Goal: Task Accomplishment & Management: Manage account settings

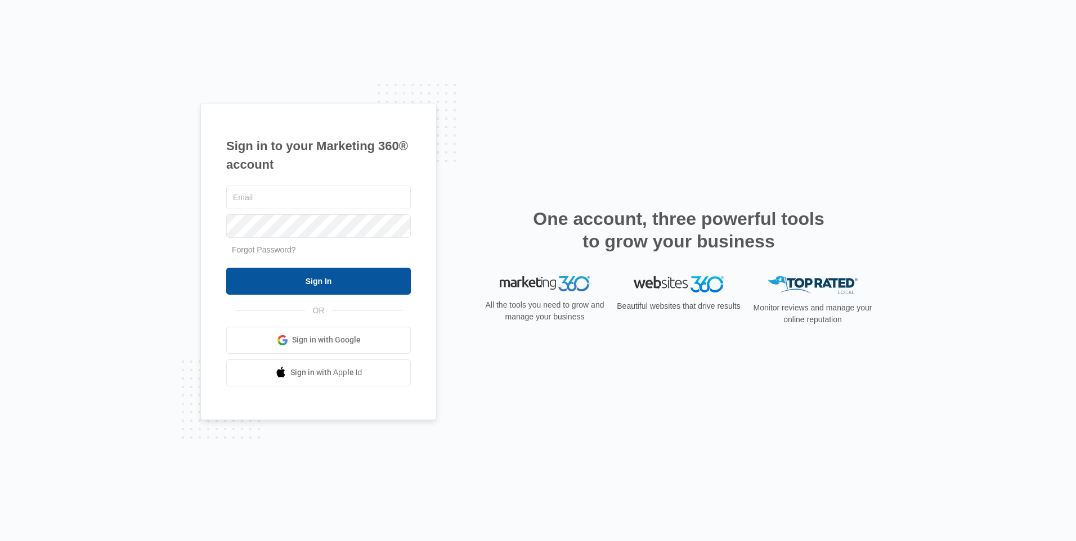
type input "[EMAIL_ADDRESS][DOMAIN_NAME]"
drag, startPoint x: 261, startPoint y: 281, endPoint x: 267, endPoint y: 279, distance: 6.8
click at [262, 281] on input "Sign In" at bounding box center [318, 281] width 185 height 27
type input "[EMAIL_ADDRESS][DOMAIN_NAME]"
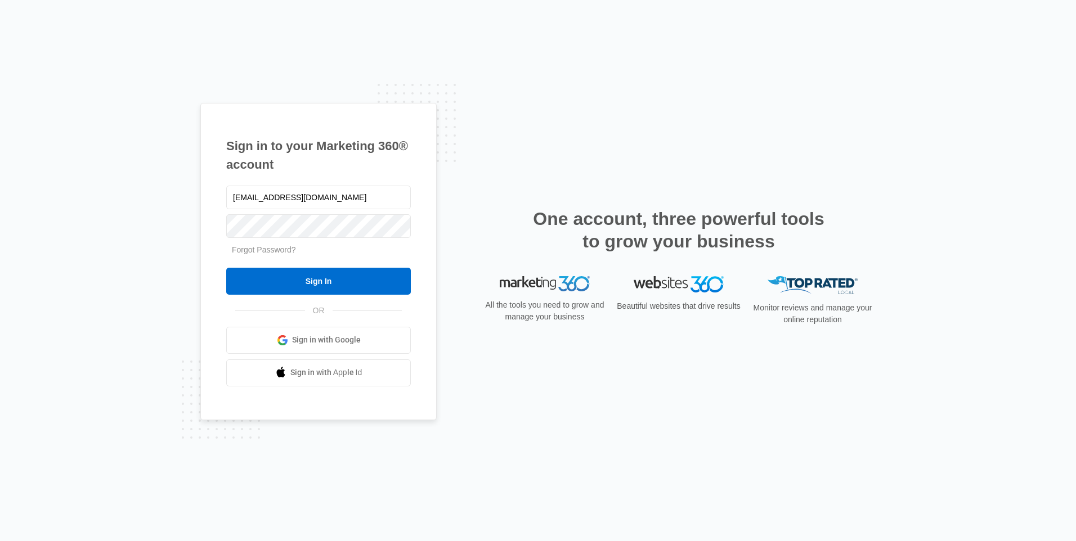
click at [369, 338] on link "Sign in with Google" at bounding box center [318, 340] width 185 height 27
type input "[EMAIL_ADDRESS][DOMAIN_NAME]"
click at [234, 276] on input "Sign In" at bounding box center [318, 281] width 185 height 27
